Goal: Task Accomplishment & Management: Use online tool/utility

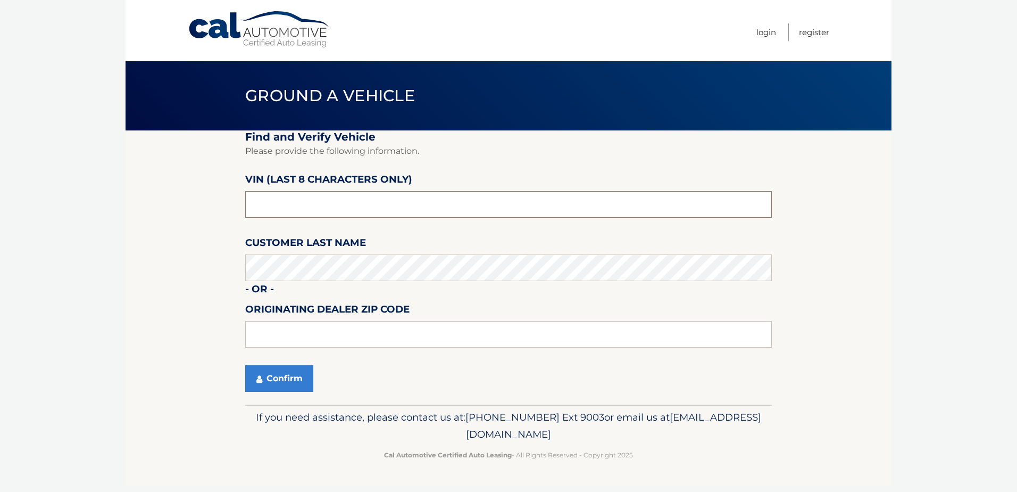
click at [309, 203] on input "text" at bounding box center [508, 204] width 527 height 27
type input "P*******"
type input "RH409926"
click at [245, 365] on button "Confirm" at bounding box center [279, 378] width 68 height 27
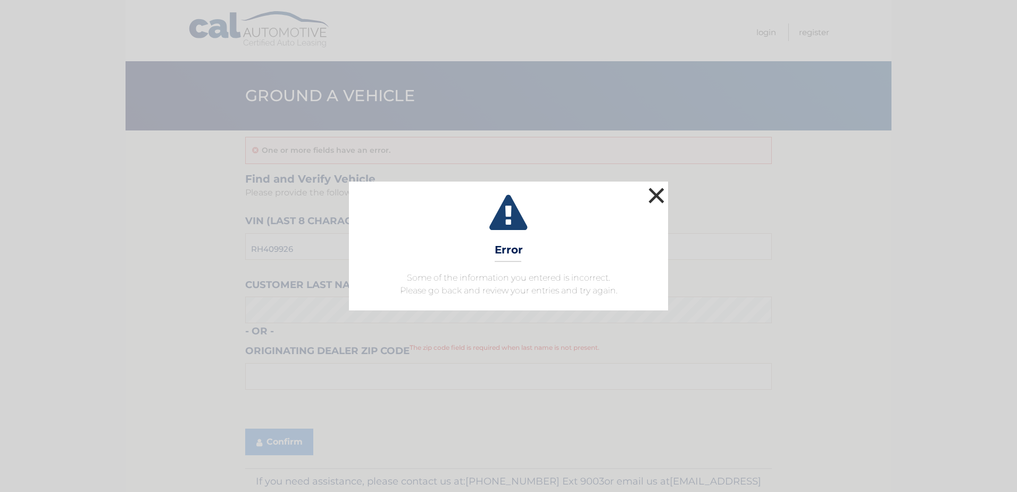
click at [660, 197] on button "×" at bounding box center [656, 195] width 21 height 21
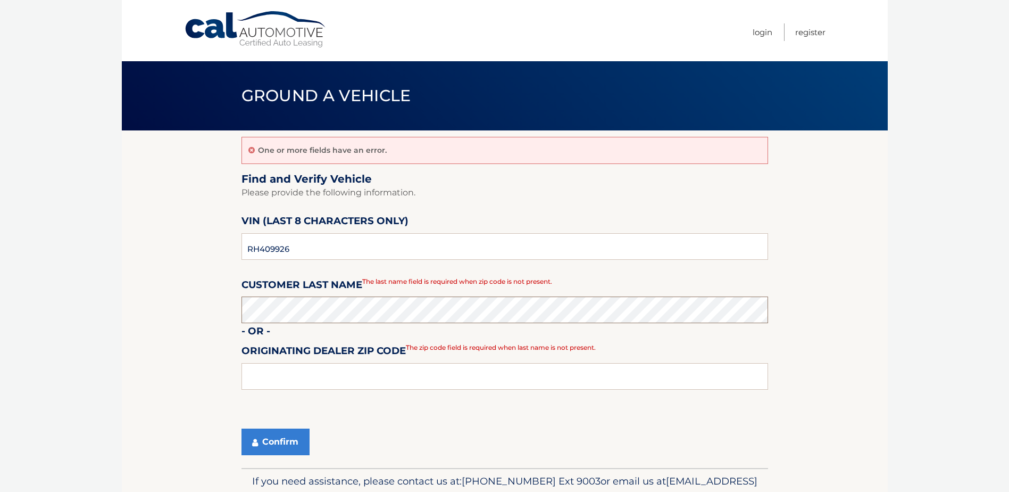
click at [242, 428] on button "Confirm" at bounding box center [276, 441] width 68 height 27
click at [261, 438] on button "Confirm" at bounding box center [276, 441] width 68 height 27
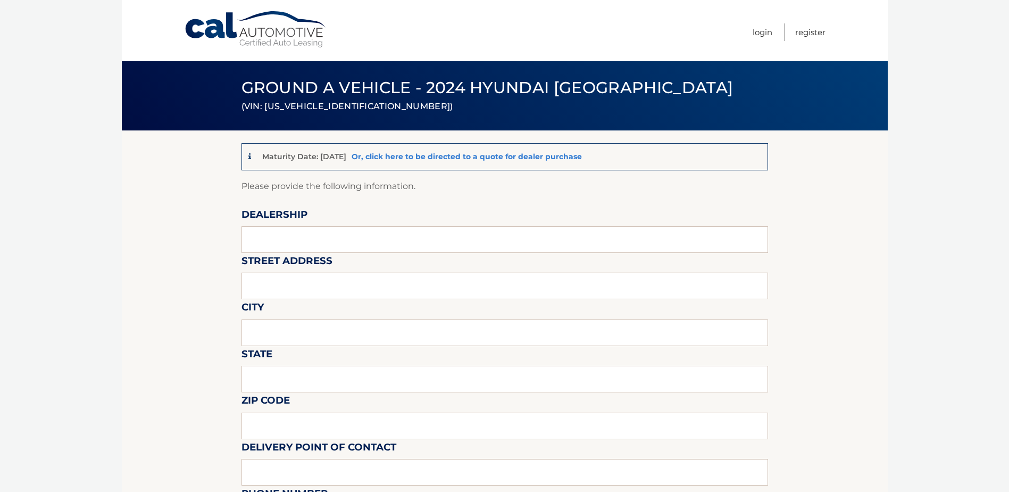
click at [456, 158] on link "Or, click here to be directed to a quote for dealer purchase" at bounding box center [467, 157] width 230 height 10
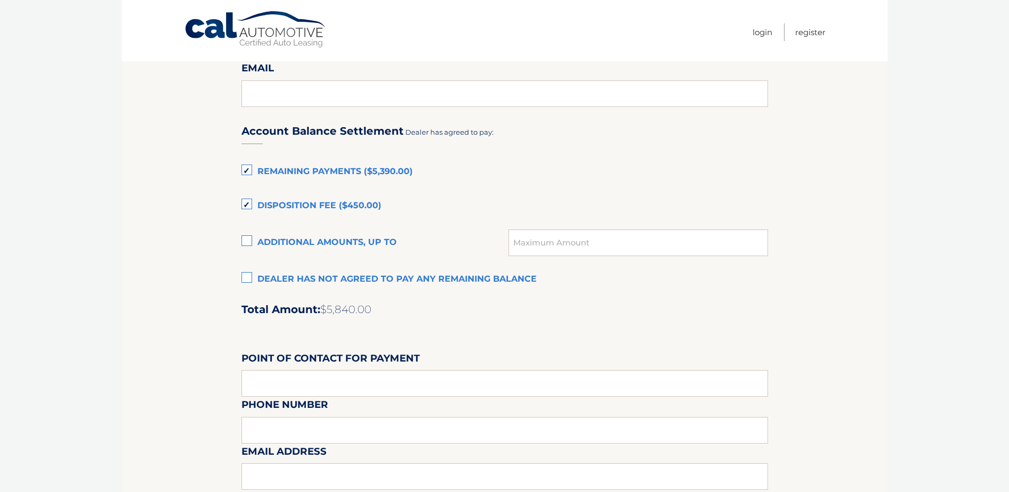
scroll to position [639, 0]
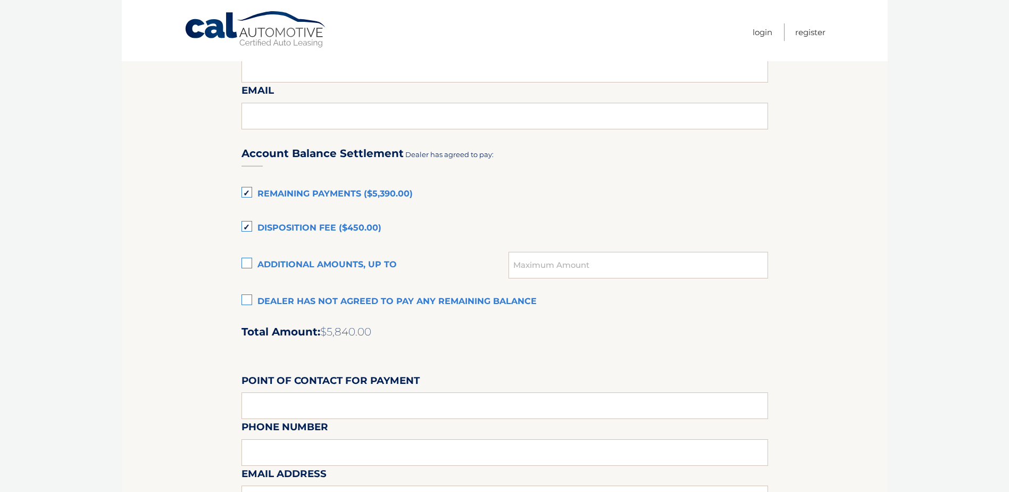
click at [250, 222] on label "Disposition Fee ($450.00)" at bounding box center [505, 228] width 527 height 21
click at [0, 0] on input "Disposition Fee ($450.00)" at bounding box center [0, 0] width 0 height 0
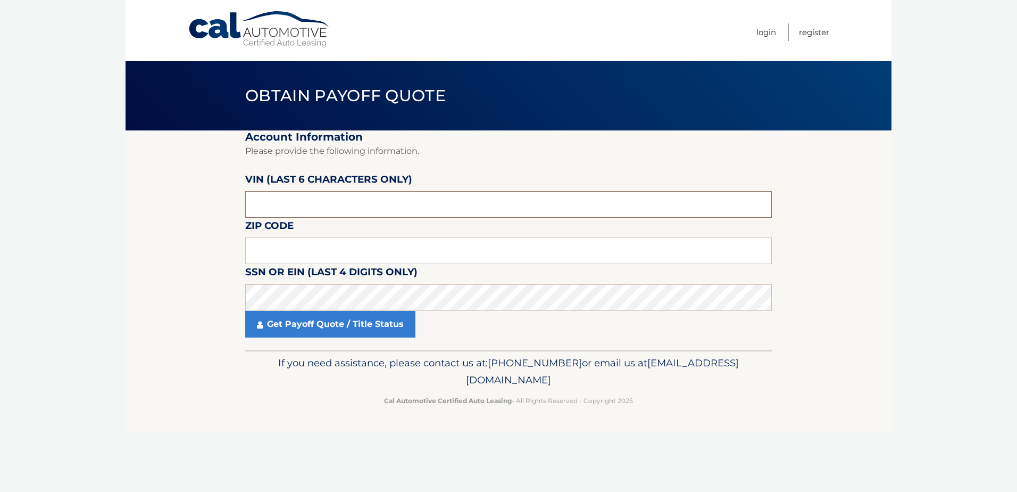
click at [315, 205] on input "text" at bounding box center [508, 204] width 527 height 27
type input "P*****"
type input "RH4099"
type input "33908"
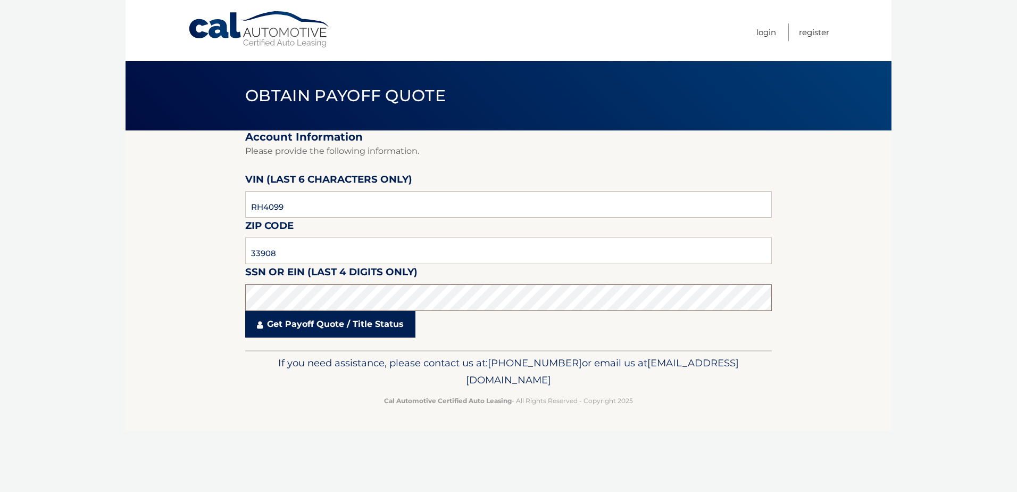
click button "For Originating Dealer" at bounding box center [0, 0] width 0 height 0
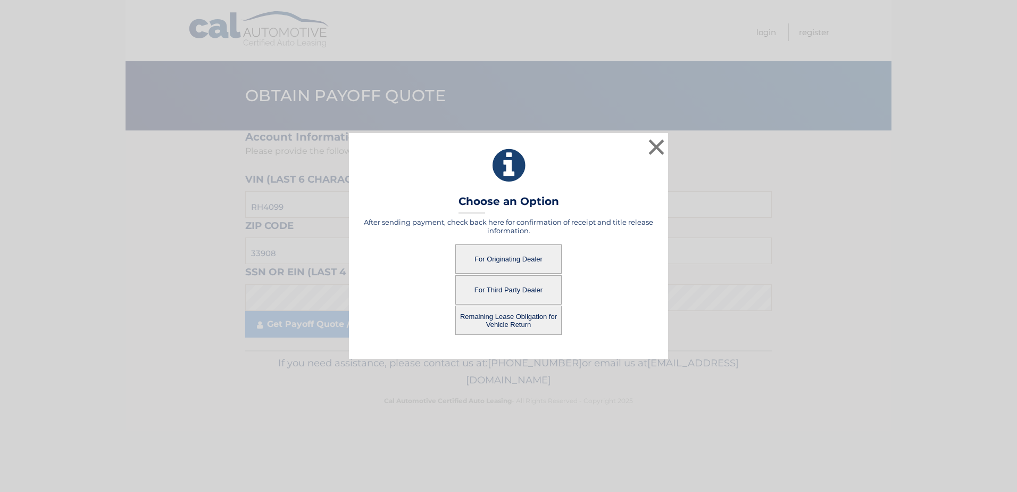
click at [518, 256] on button "For Originating Dealer" at bounding box center [509, 258] width 106 height 29
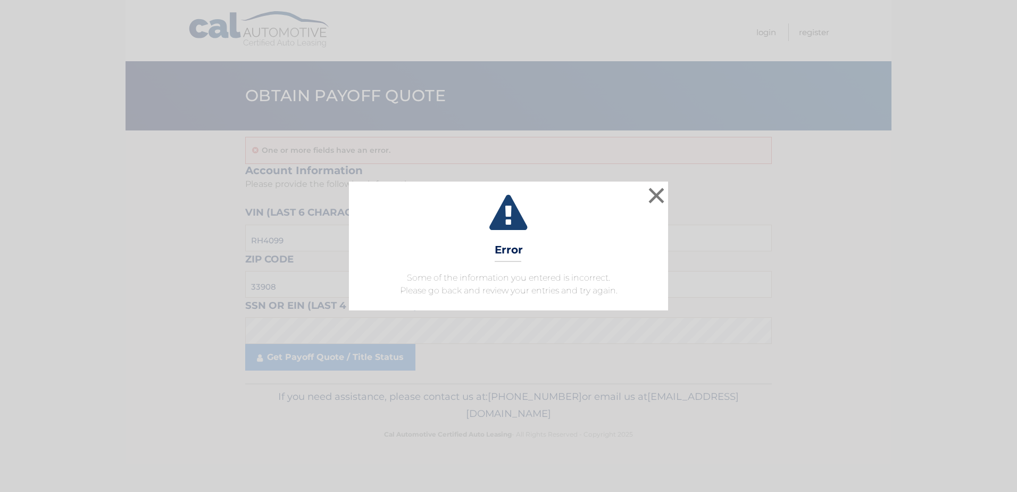
drag, startPoint x: 639, startPoint y: 260, endPoint x: 644, endPoint y: 231, distance: 29.1
click at [637, 256] on div "× Error Some of the information you entered is incorrect. Please go back and re…" at bounding box center [508, 245] width 319 height 129
click at [659, 186] on button "×" at bounding box center [656, 195] width 21 height 21
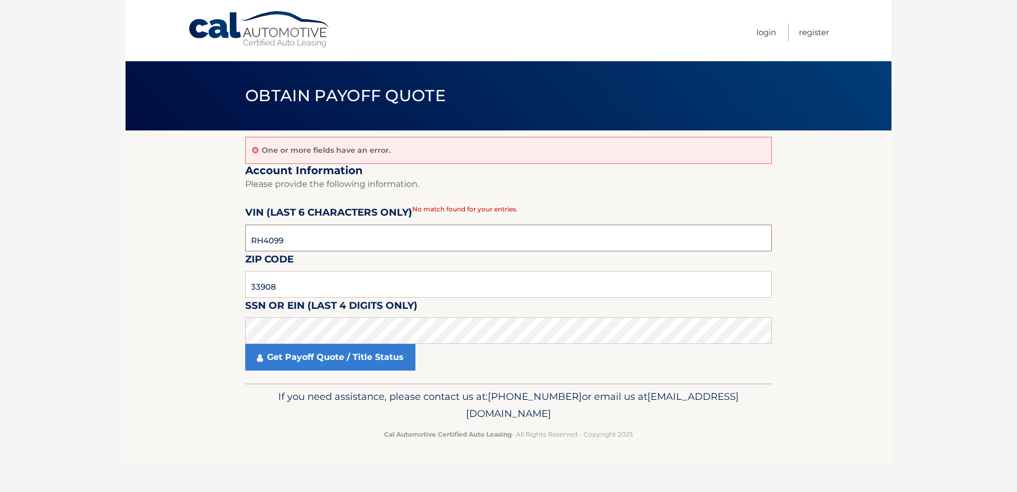
drag, startPoint x: 295, startPoint y: 241, endPoint x: 243, endPoint y: 241, distance: 51.6
click at [243, 241] on section "One or more fields have an error. Account Information Please provide the follow…" at bounding box center [509, 256] width 766 height 253
type input "409926"
click button "For Originating Dealer" at bounding box center [0, 0] width 0 height 0
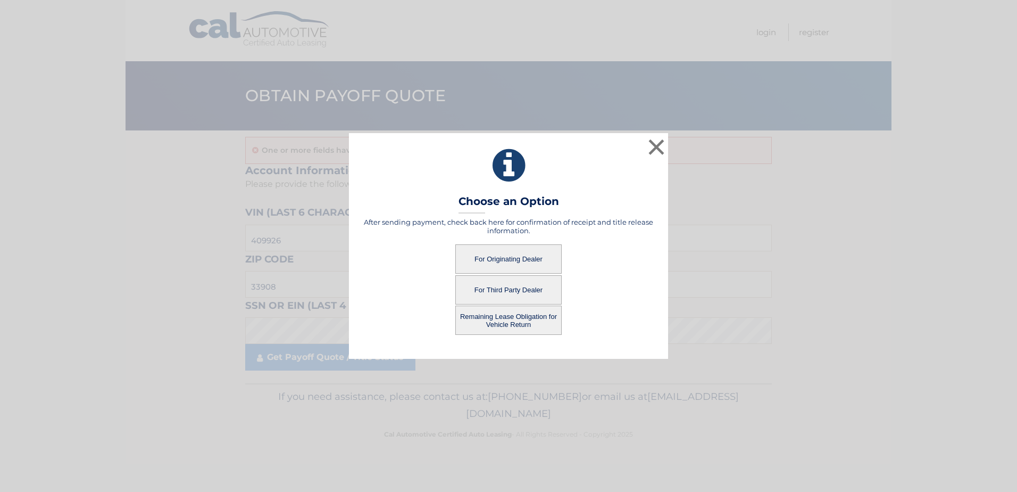
click at [487, 265] on button "For Originating Dealer" at bounding box center [509, 258] width 106 height 29
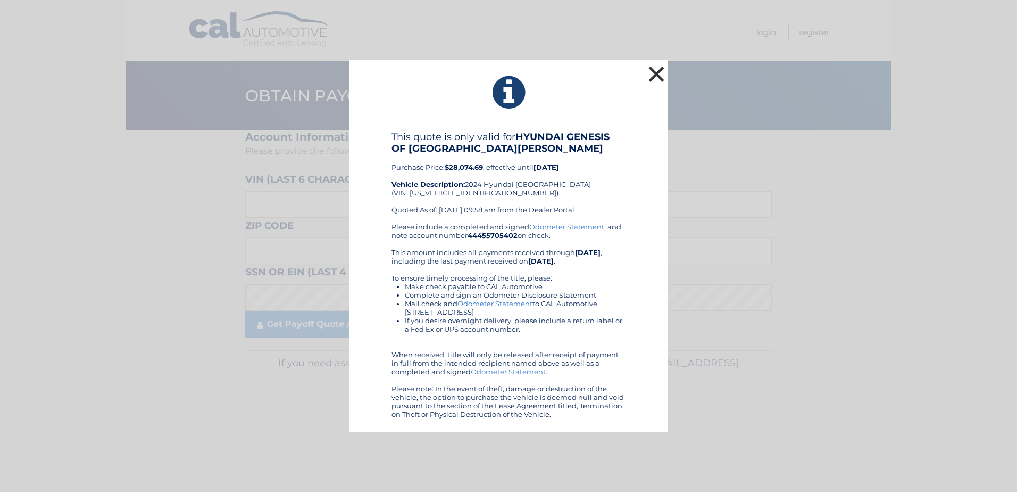
click at [655, 65] on button "×" at bounding box center [656, 73] width 21 height 21
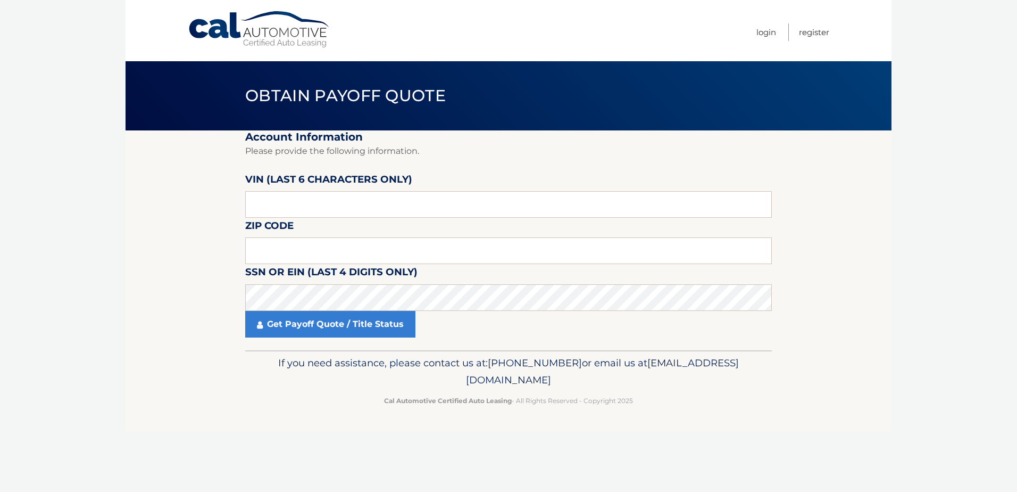
click at [359, 154] on p "Please provide the following information." at bounding box center [508, 151] width 527 height 15
click at [301, 98] on span "Obtain Payoff Quote" at bounding box center [345, 96] width 201 height 20
